Goal: Task Accomplishment & Management: Manage account settings

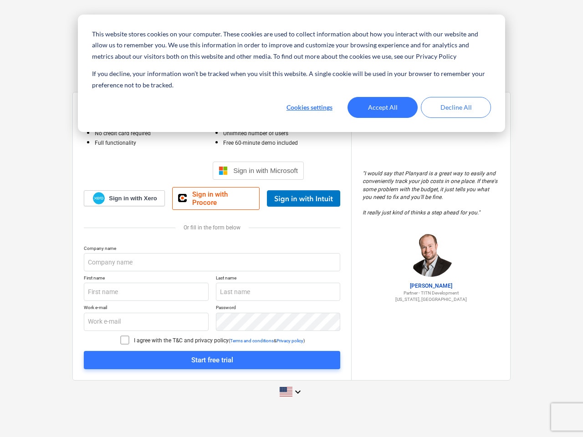
click at [309, 108] on button "Cookies settings" at bounding box center [309, 107] width 70 height 21
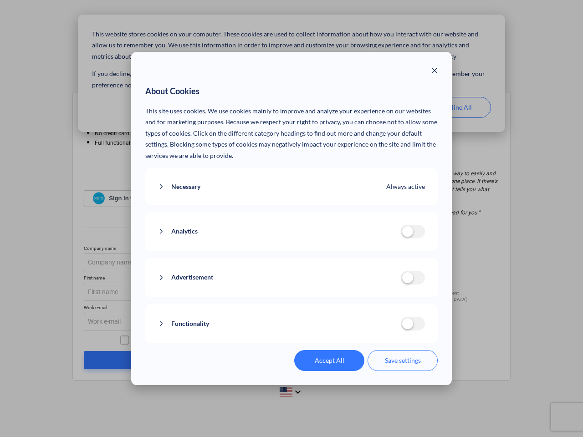
click at [383, 108] on p "This site uses cookies. We use cookies mainly to improve and analyze your exper…" at bounding box center [291, 134] width 293 height 56
click at [456, 108] on div "About Cookies This site uses cookies. We use cookies mainly to improve and anal…" at bounding box center [291, 218] width 583 height 437
click at [292, 219] on div "Analytics analytics cookies disallowed These cookies help us to understand how …" at bounding box center [291, 231] width 293 height 39
click at [258, 171] on div "Necessary Always active These cookies are necessary for the website to function…" at bounding box center [291, 187] width 293 height 37
click at [303, 199] on div "Necessary Always active These cookies are necessary for the website to function…" at bounding box center [291, 187] width 293 height 37
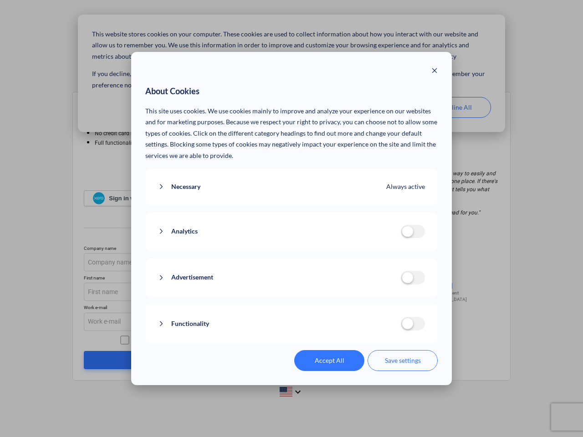
click at [212, 262] on div "Advertisement advertisement cookies disallowed We use cookies to make our ads m…" at bounding box center [291, 277] width 293 height 39
click at [146, 292] on div "Advertisement advertisement cookies disallowed We use cookies to make our ads m…" at bounding box center [291, 277] width 293 height 39
click at [278, 292] on div "Advertisement advertisement cookies disallowed We use cookies to make our ads m…" at bounding box center [291, 277] width 293 height 39
click at [146, 322] on div "Functionality functionality cookies disallowed We use a set of cookies that are…" at bounding box center [291, 323] width 293 height 39
